Goal: Task Accomplishment & Management: Complete application form

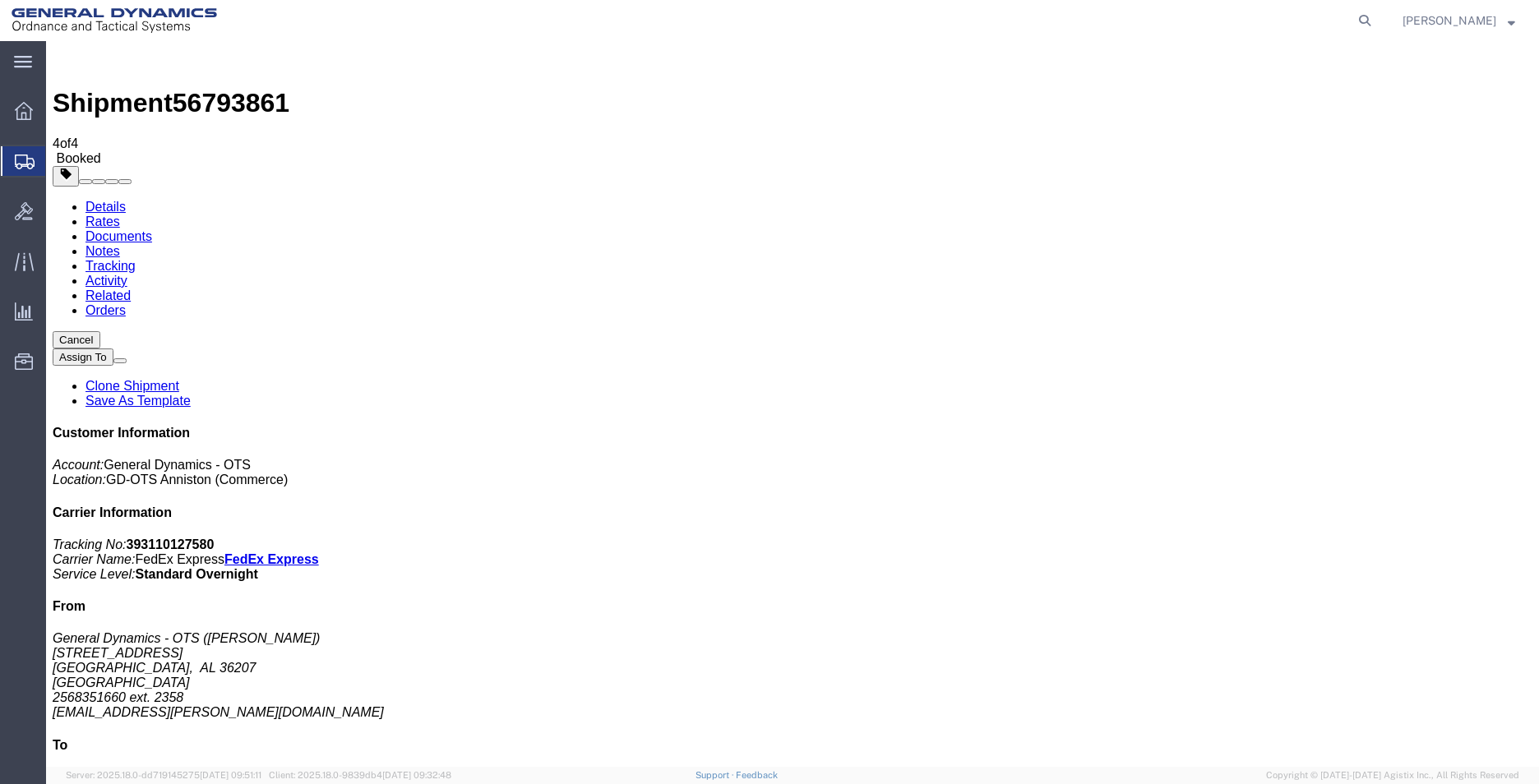
click at [0, 0] on span "Create Shipment" at bounding box center [0, 0] width 0 height 0
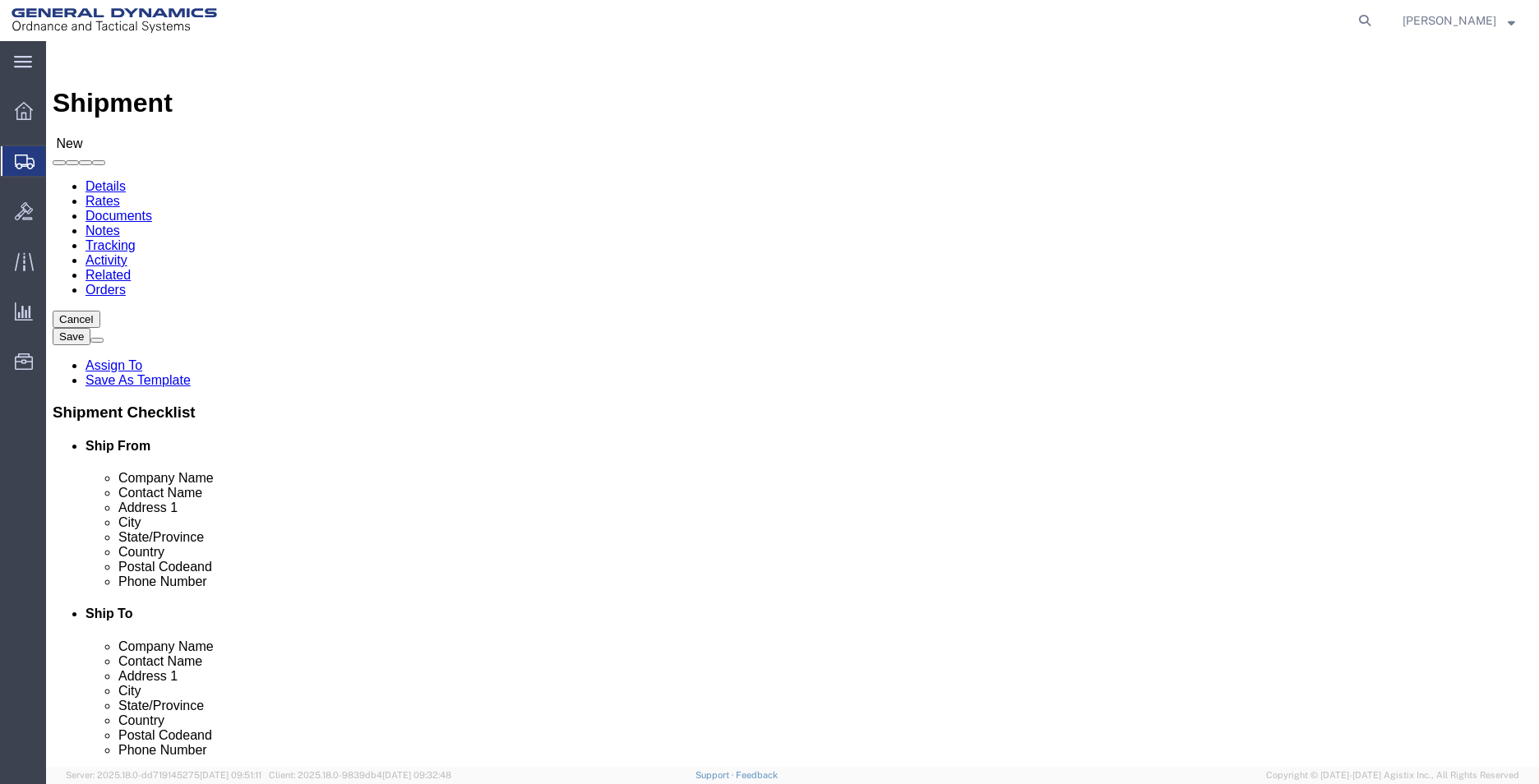
select select "MYPROFILE"
select select "AL"
click input "text"
type input "GENERAL DYNAMICS OTS"
type input "[PERSON_NAME]"
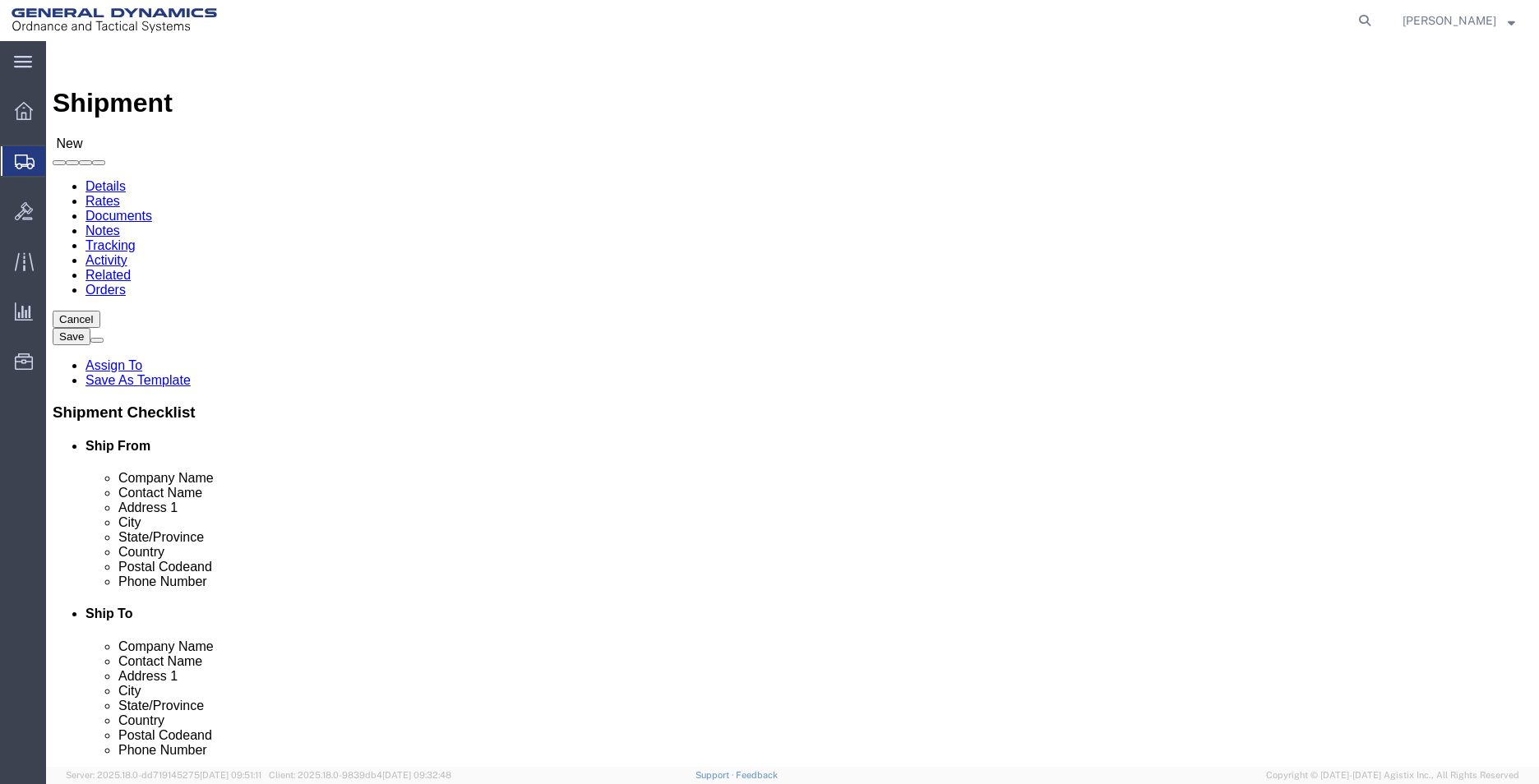
select select "AR"
type input "[PERSON_NAME]"
click input "text"
type input "[EMAIL_ADDRESS][PERSON_NAME][DOMAIN_NAME]"
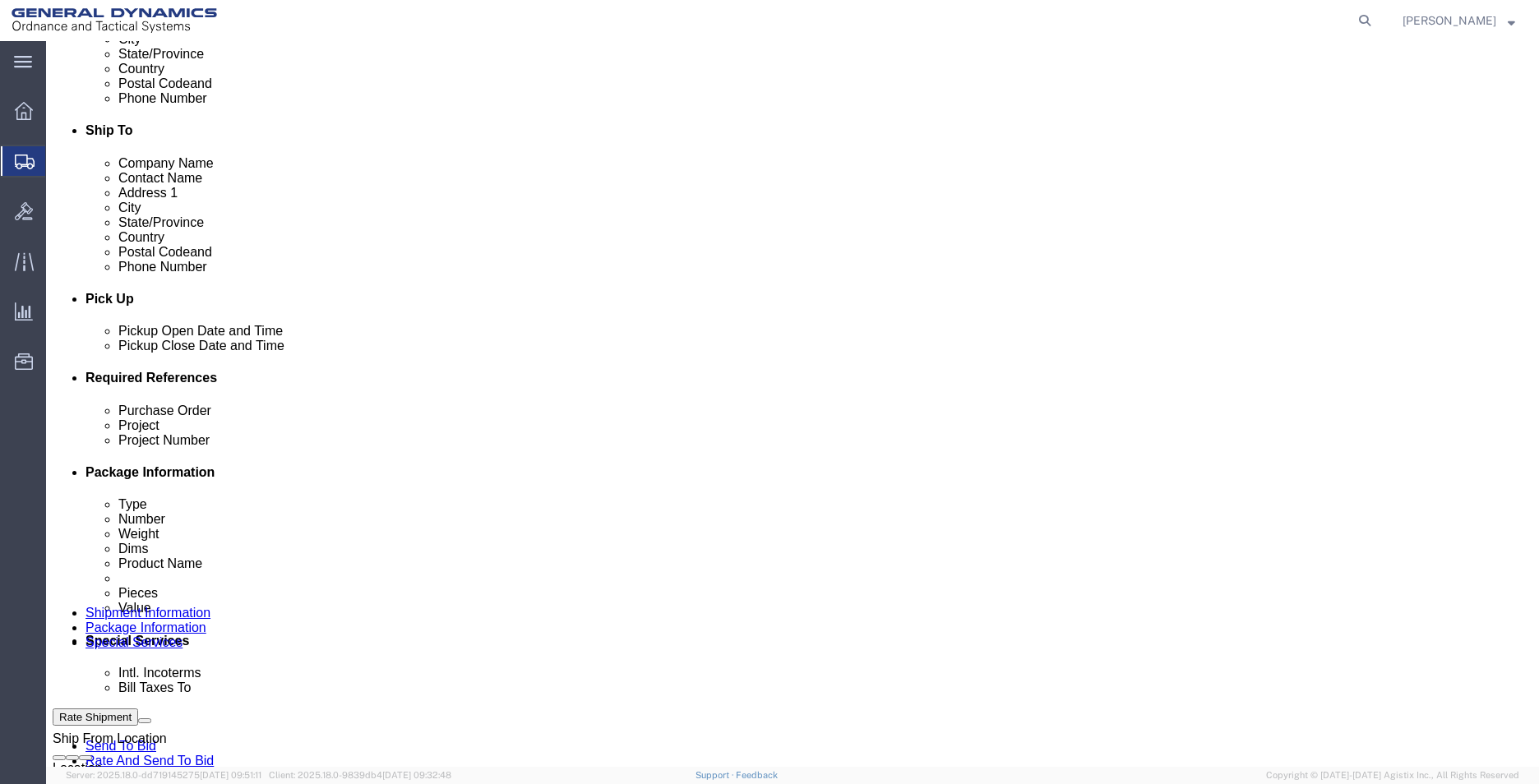
scroll to position [493, 0]
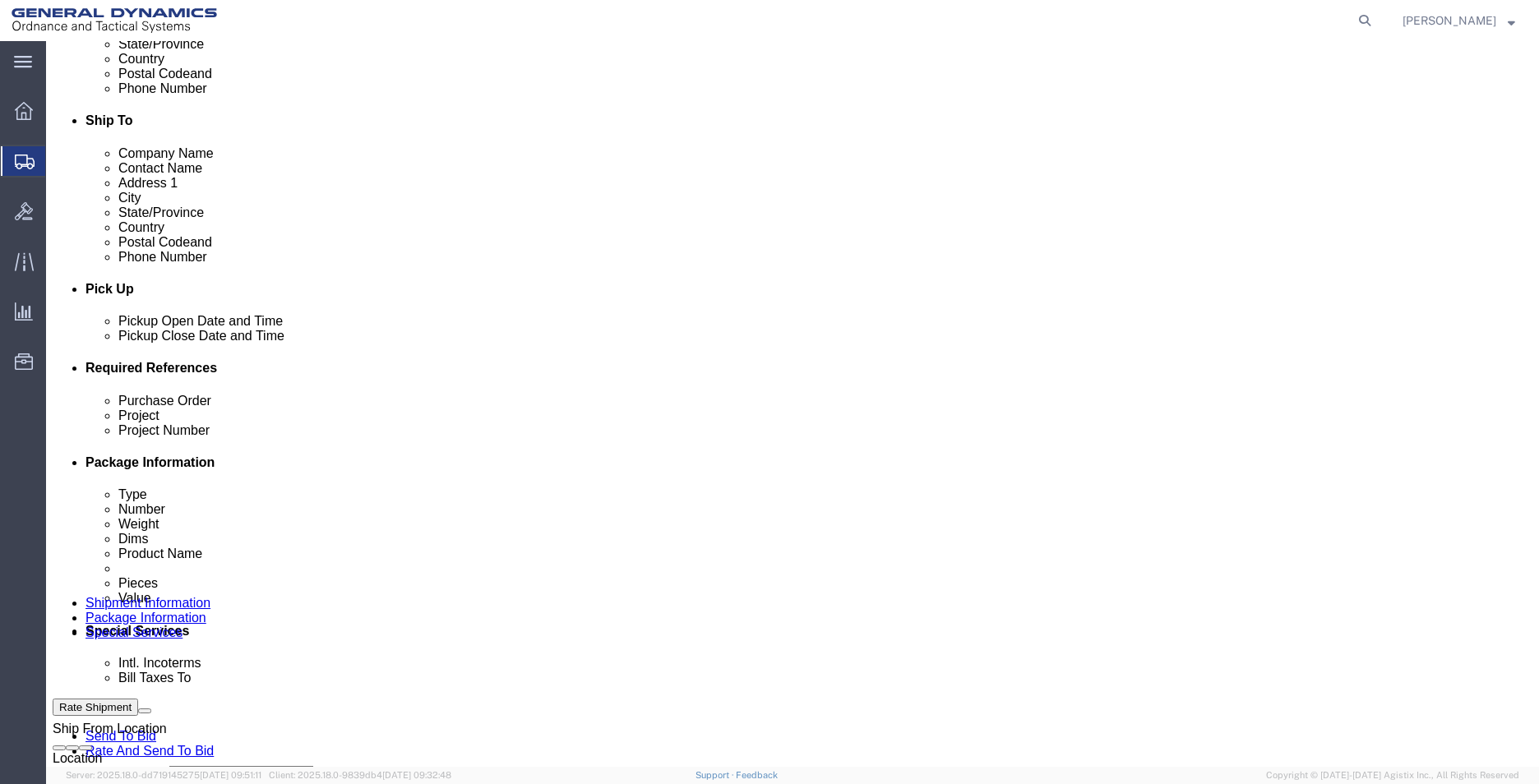
click input "text"
type input "555000"
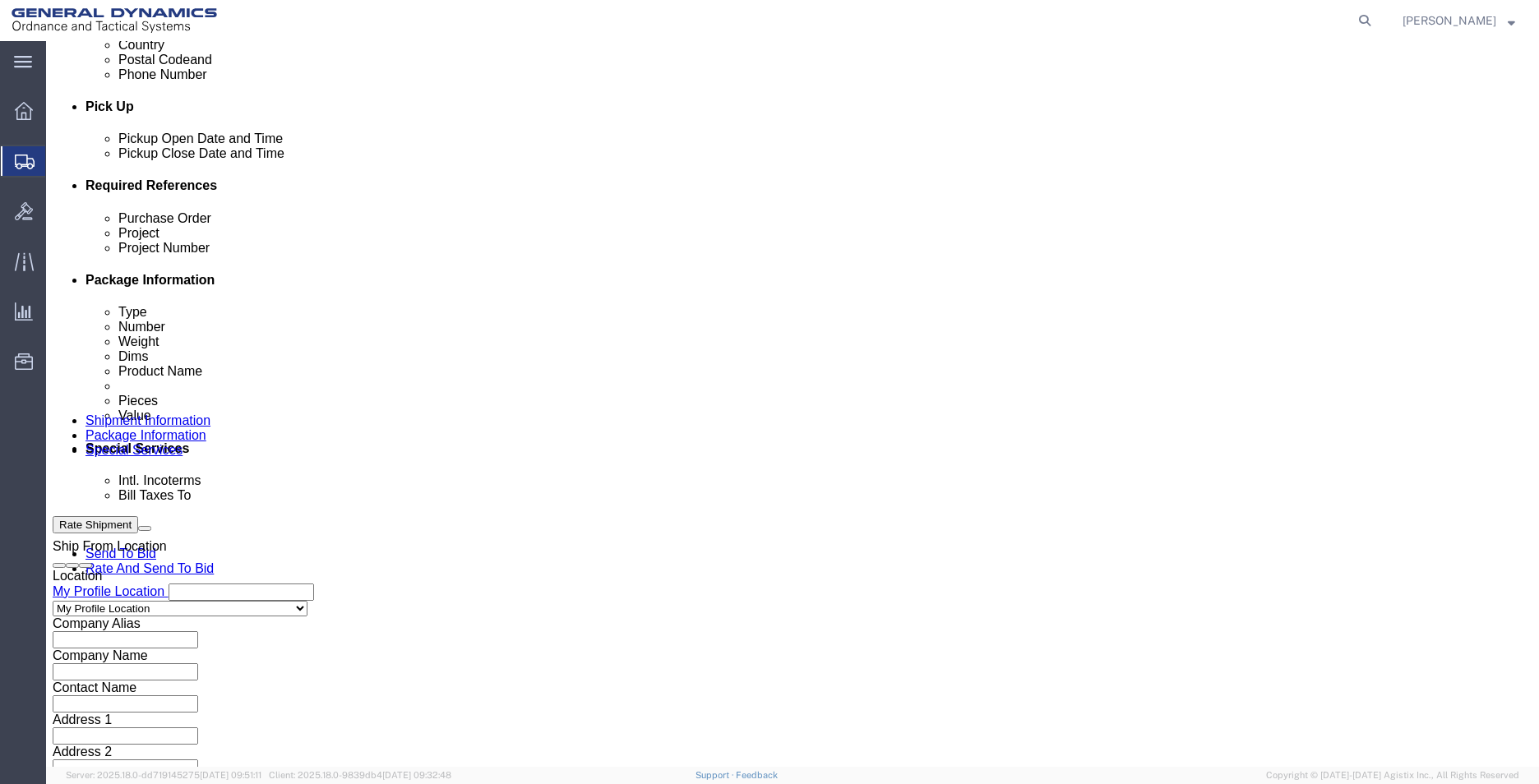
scroll to position [685, 0]
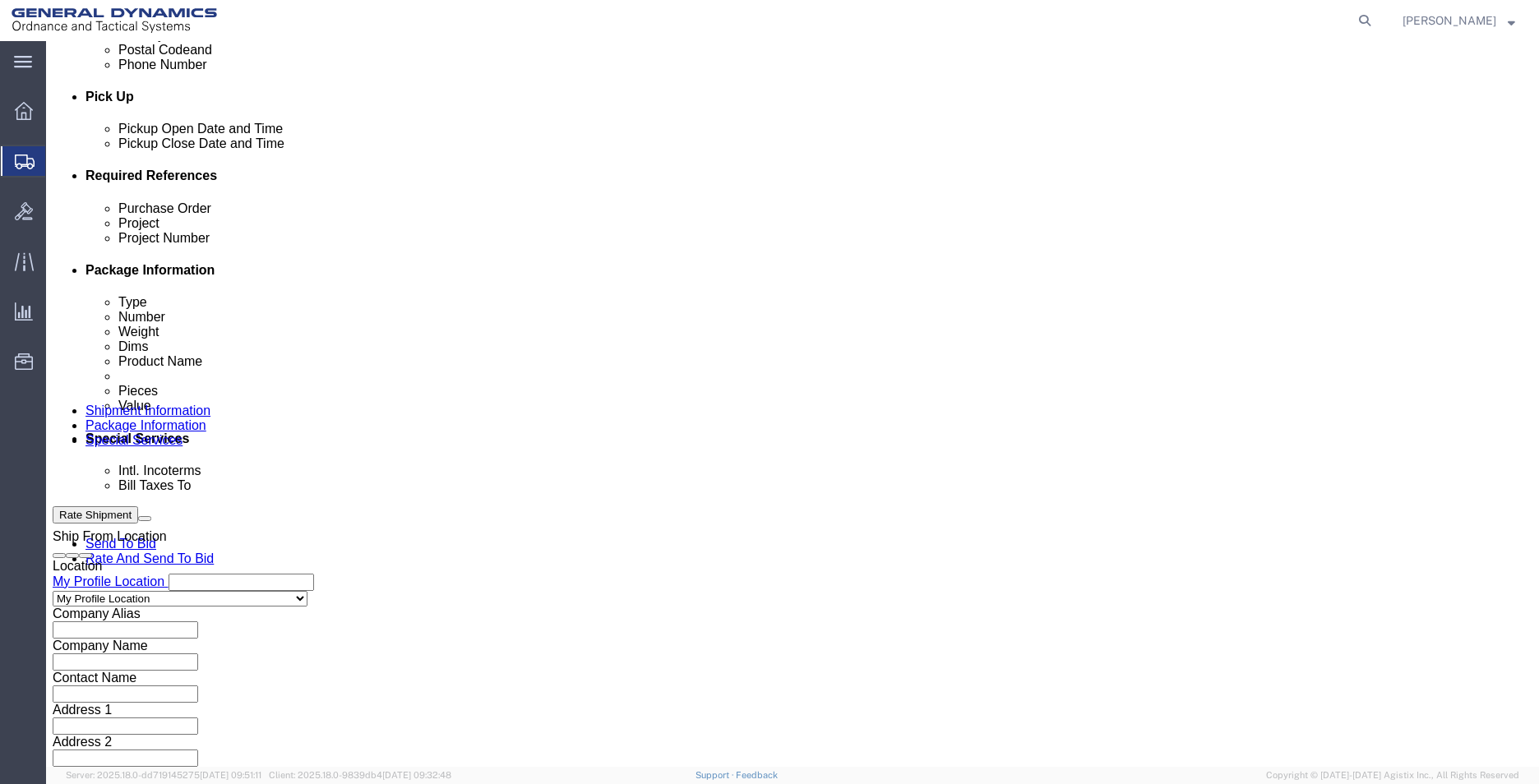
type input "555000"
click select "Select Air Less than Truckload Multi-Leg Ocean Freight Rail Small Parcel Truckl…"
select select "SMAL"
click select "Select Air Less than Truckload Multi-Leg Ocean Freight Rail Small Parcel Truckl…"
drag, startPoint x: 1105, startPoint y: 655, endPoint x: 1105, endPoint y: 632, distance: 23.0
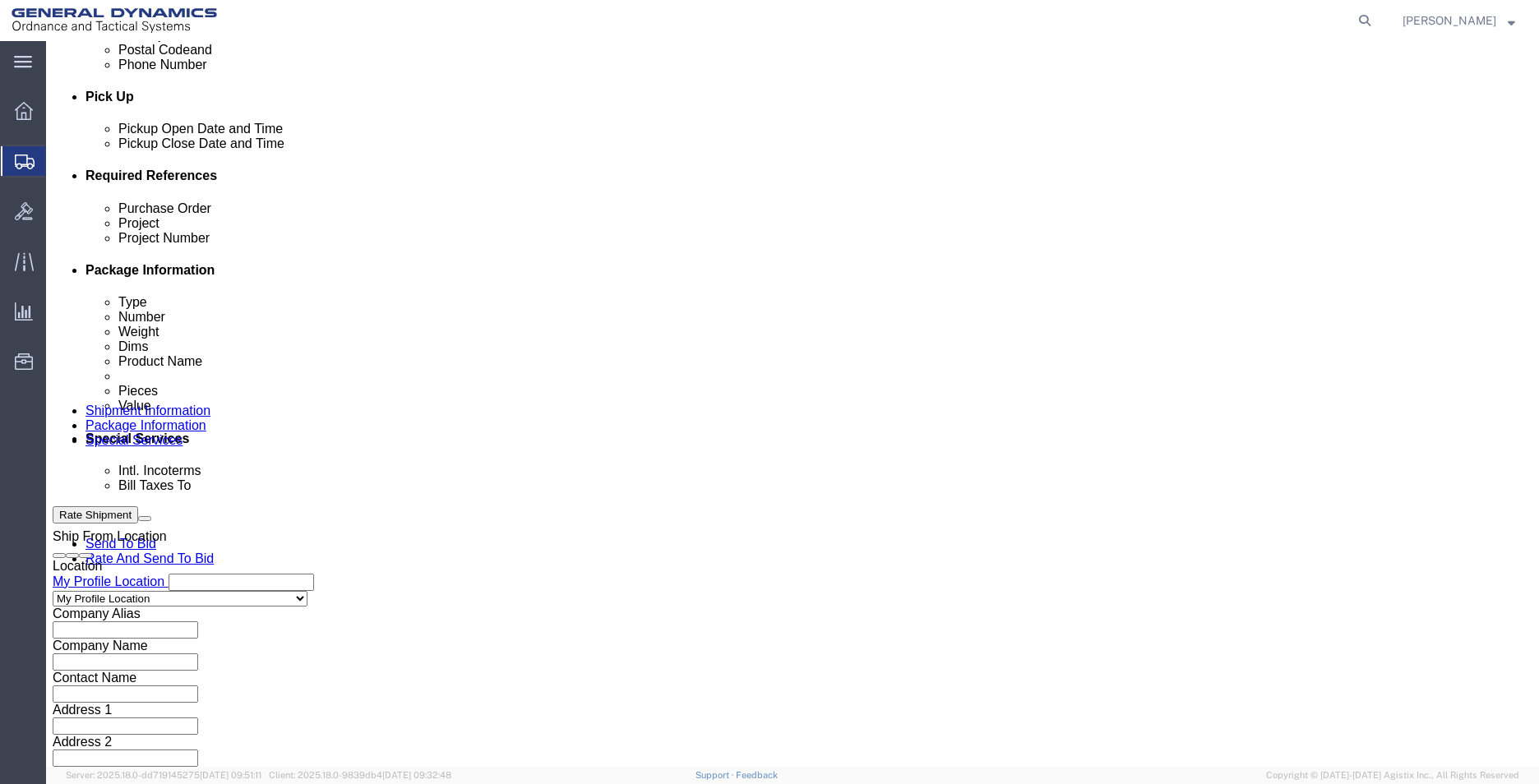
click button "Continue"
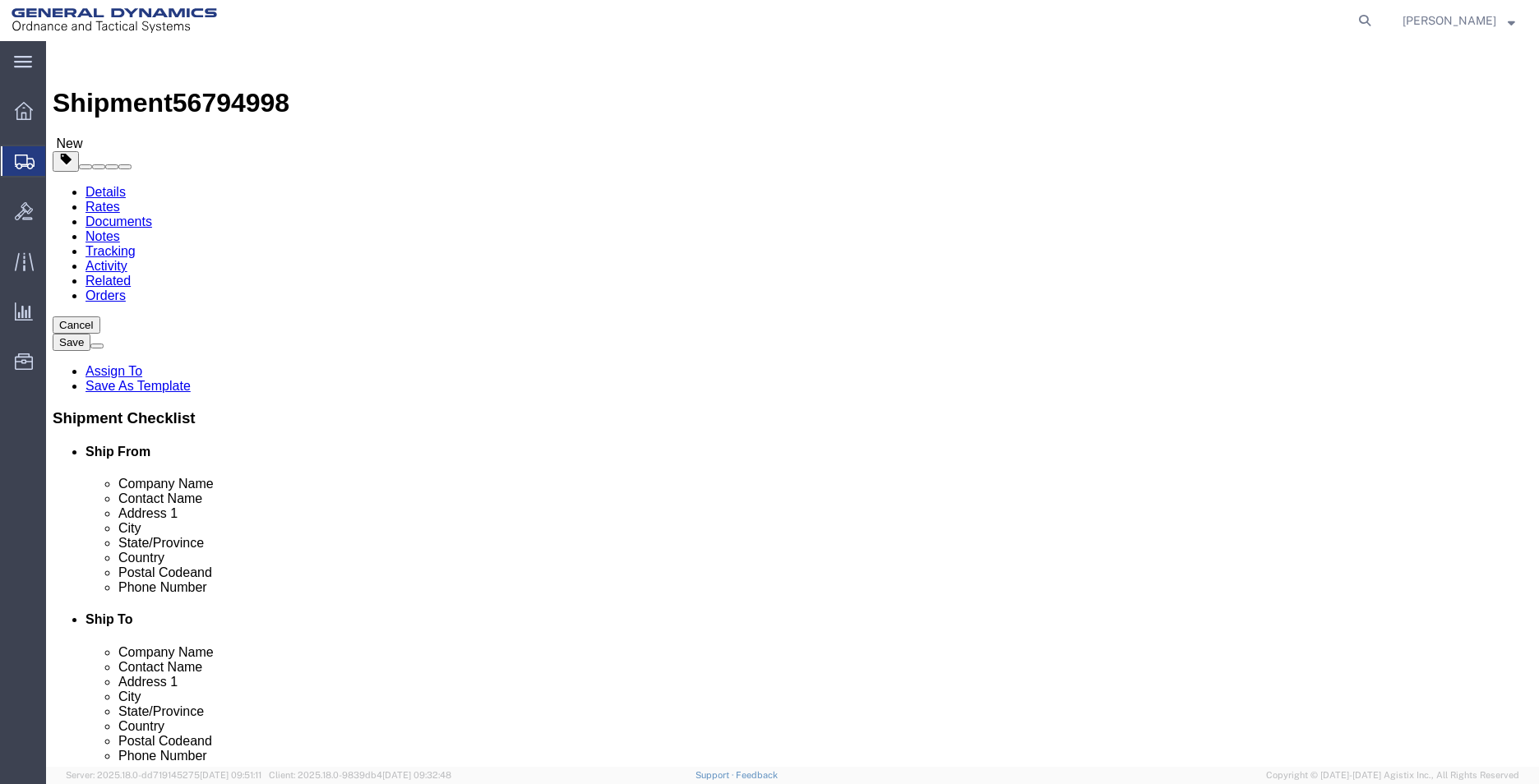
select select "YRPK"
click input "text"
type input "26"
click input "text"
type input "6"
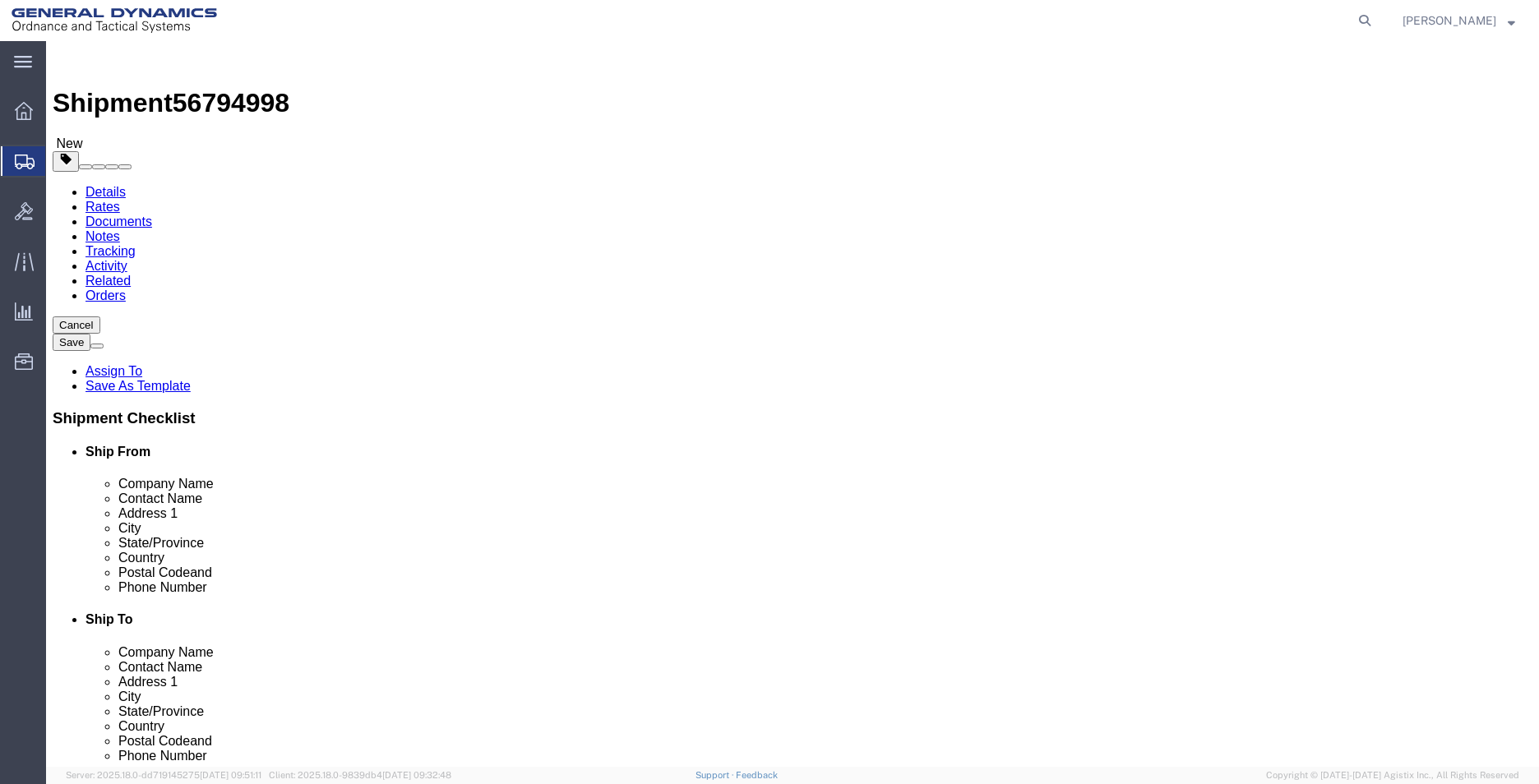
click input "text"
type input "6"
drag, startPoint x: 410, startPoint y: 354, endPoint x: 364, endPoint y: 344, distance: 47.1
click div "Length 26 x Width 6 x Height 6 Select cm ft in"
click input "0.00"
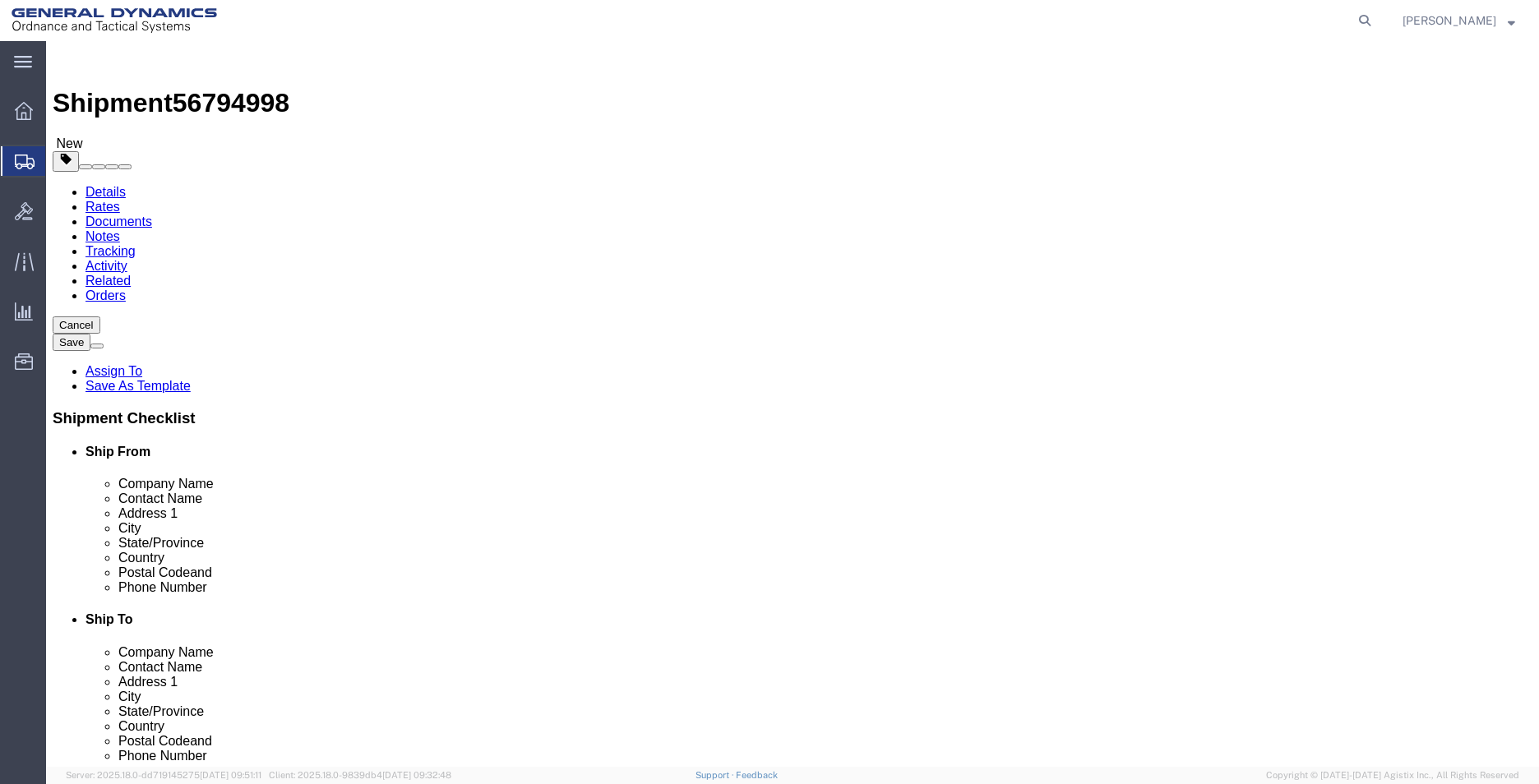
drag, startPoint x: 265, startPoint y: 379, endPoint x: 130, endPoint y: 364, distance: 135.8
click div "Package Type Select Envelope Large Box Medium Box PAK Rack Small Box Tube Your …"
type input "10"
click link "Add Content"
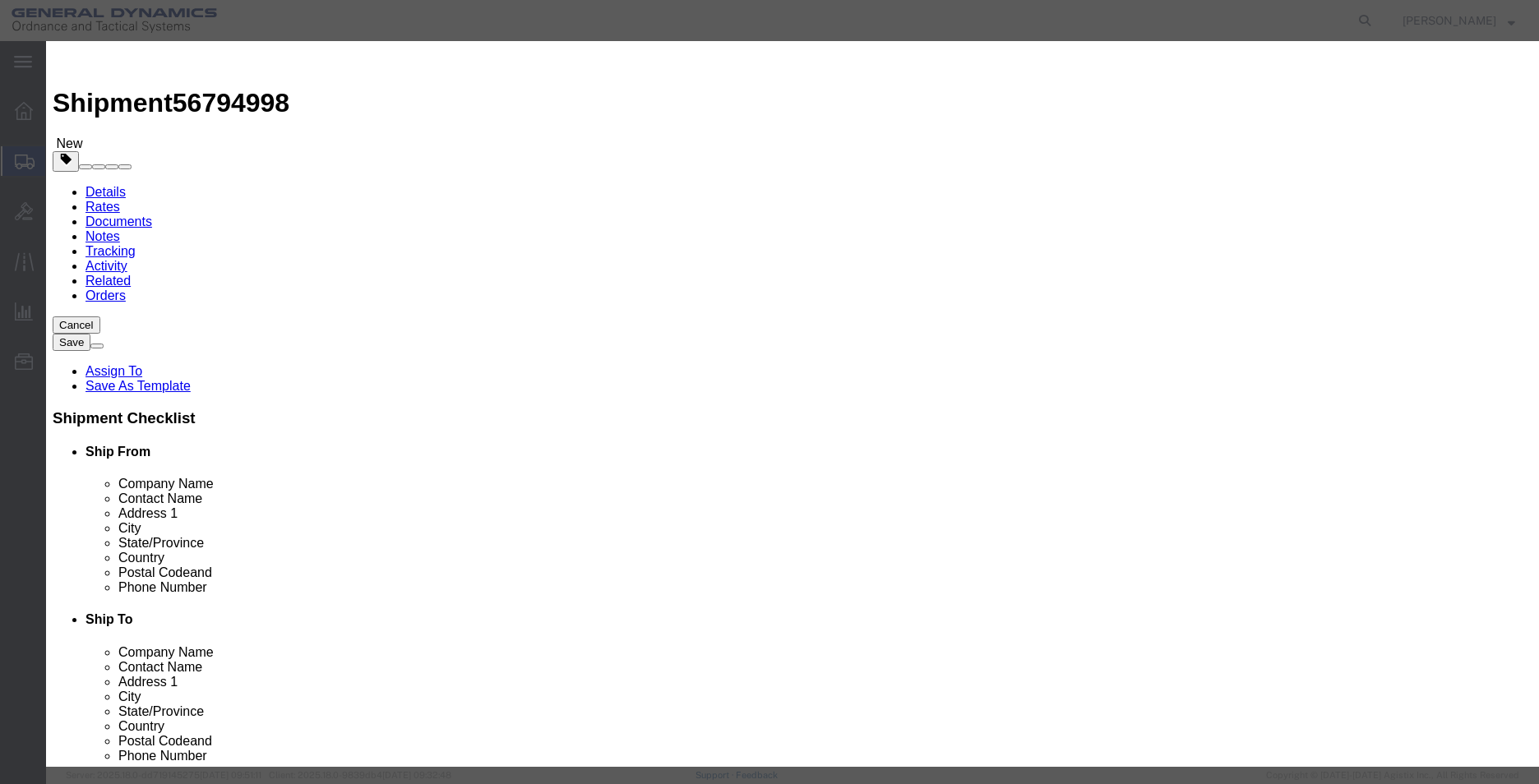
click input "text"
type input "BUSHINGS"
click input "0"
type input "4"
click input "text"
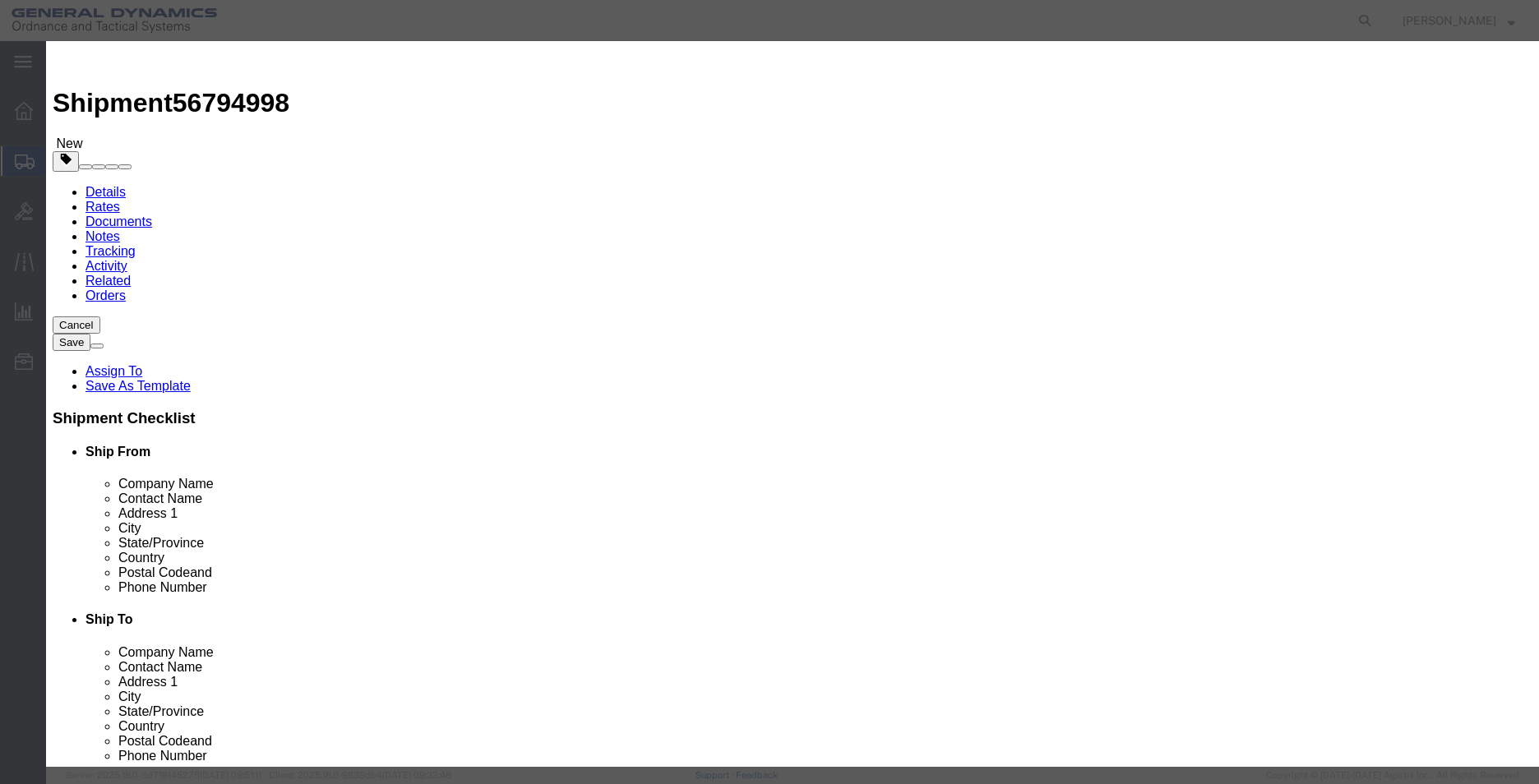
type input "1"
drag, startPoint x: 488, startPoint y: 164, endPoint x: 404, endPoint y: 158, distance: 84.2
click div "Pieces 4 Select Bag Barrels 100Board Feet Bottle Box Blister Pack Carats Can Ca…"
type input "1"
type input "0.25"
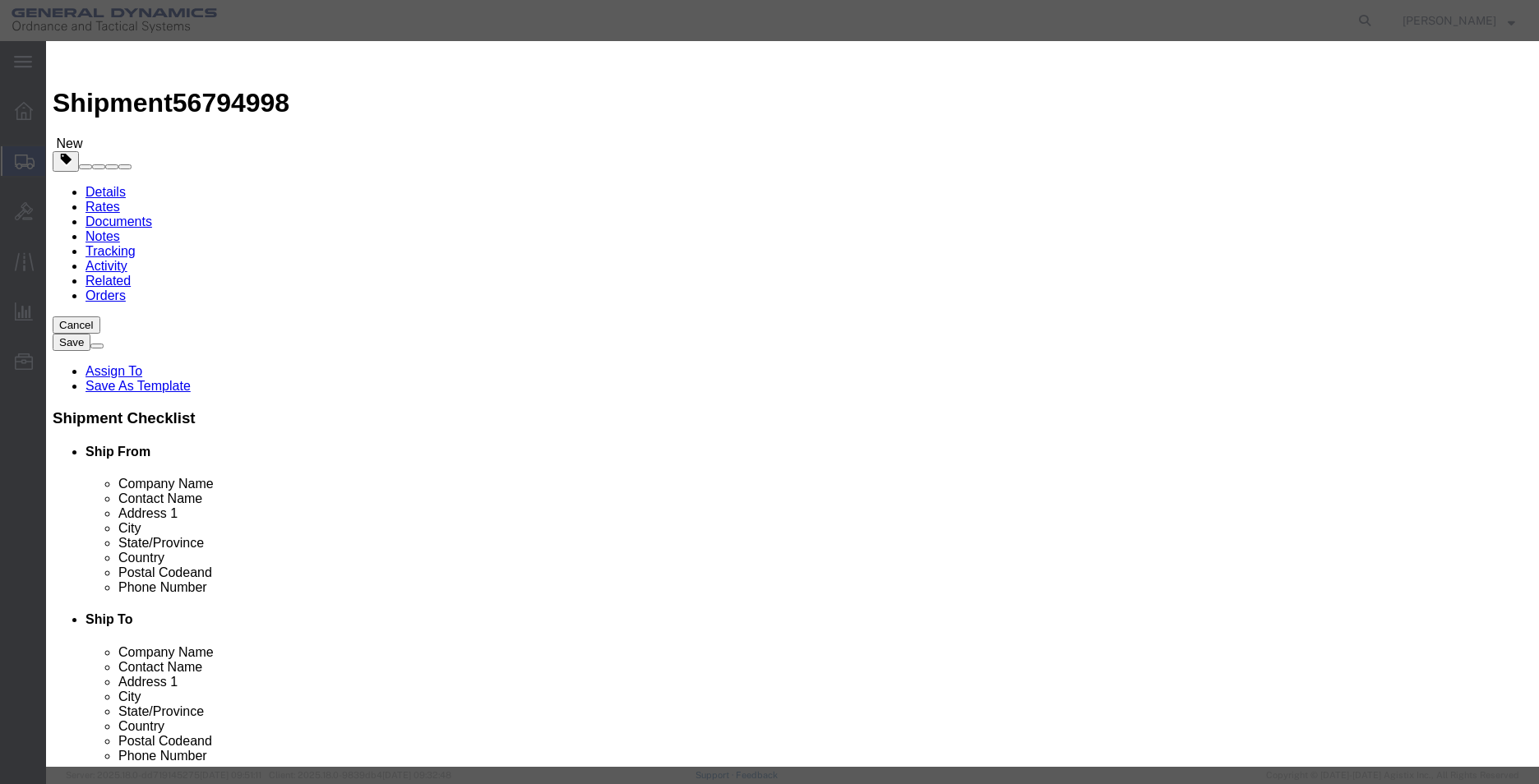
drag, startPoint x: 576, startPoint y: 121, endPoint x: 356, endPoint y: 125, distance: 220.0
click div "Product Name BUSHINGS"
type input "METAL PARTS"
drag, startPoint x: 744, startPoint y: 67, endPoint x: 674, endPoint y: 101, distance: 77.8
click h3 "Add content"
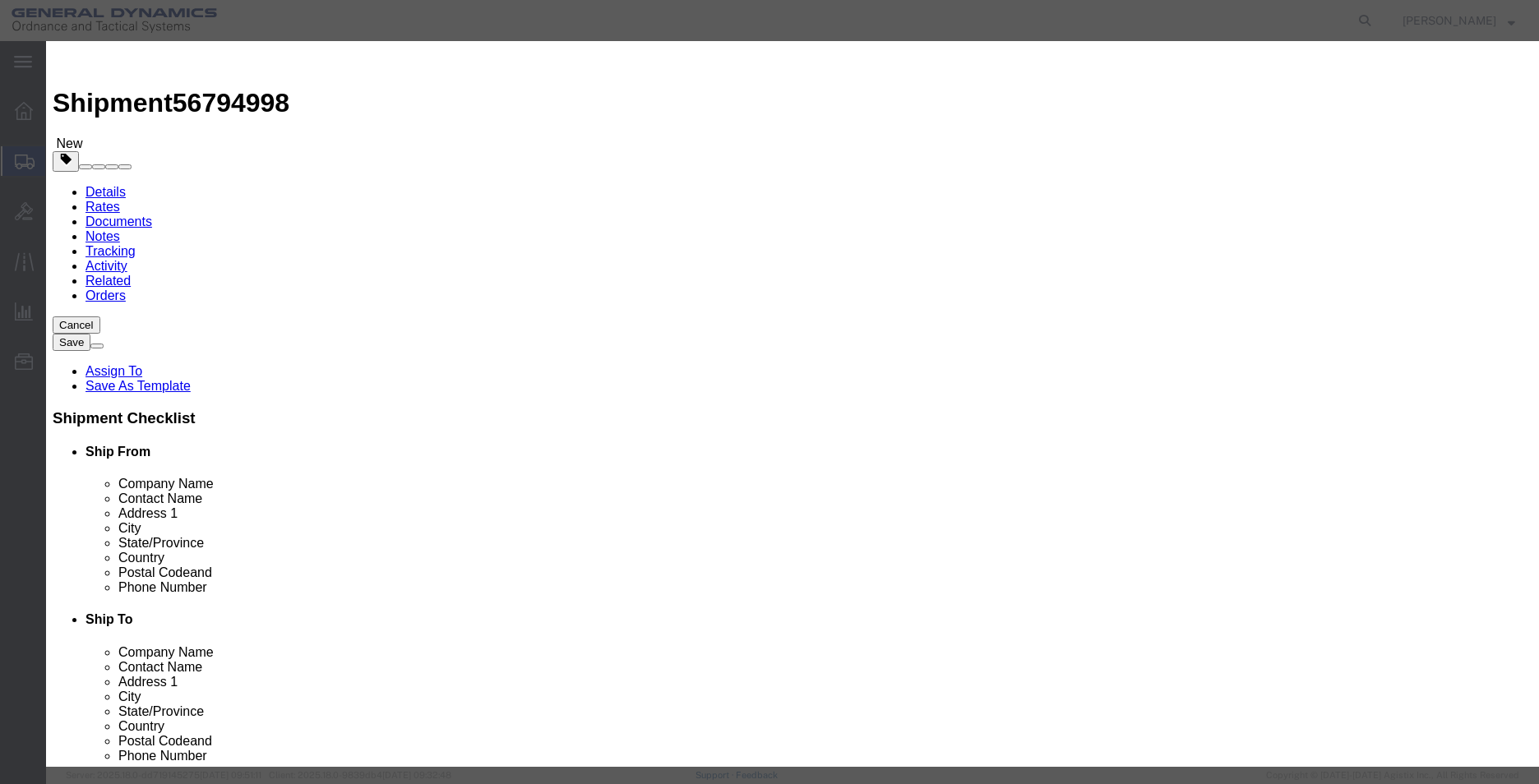
drag, startPoint x: 518, startPoint y: 186, endPoint x: 446, endPoint y: 194, distance: 72.4
click div "Total Value 0.25 Select ADP AED AFN ALL AMD AOA ARS ATS AUD AWG AZN BAM BBD BDT…"
type input "1"
click button "Save & Close"
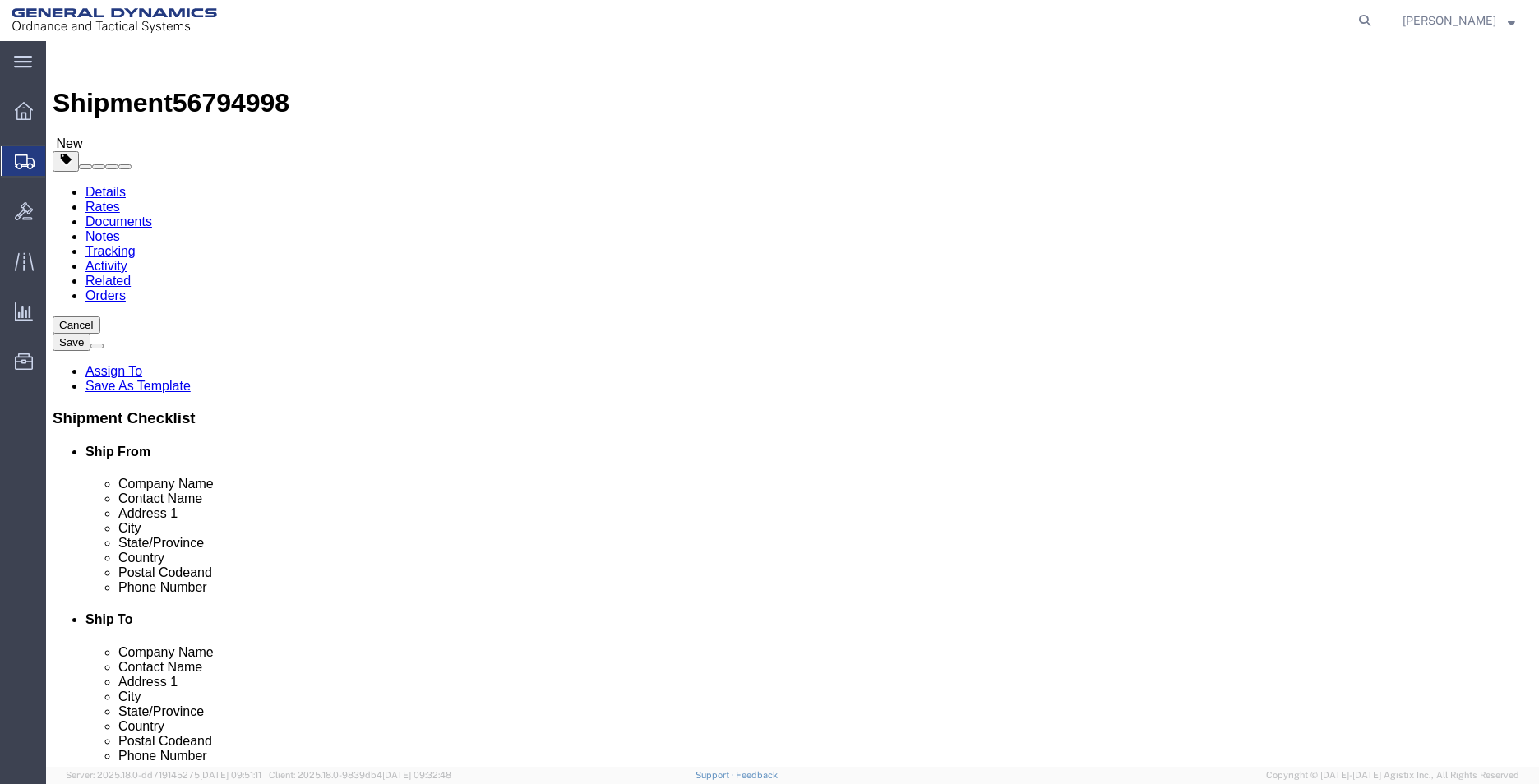
click button "Rate Shipment"
